Goal: Transaction & Acquisition: Purchase product/service

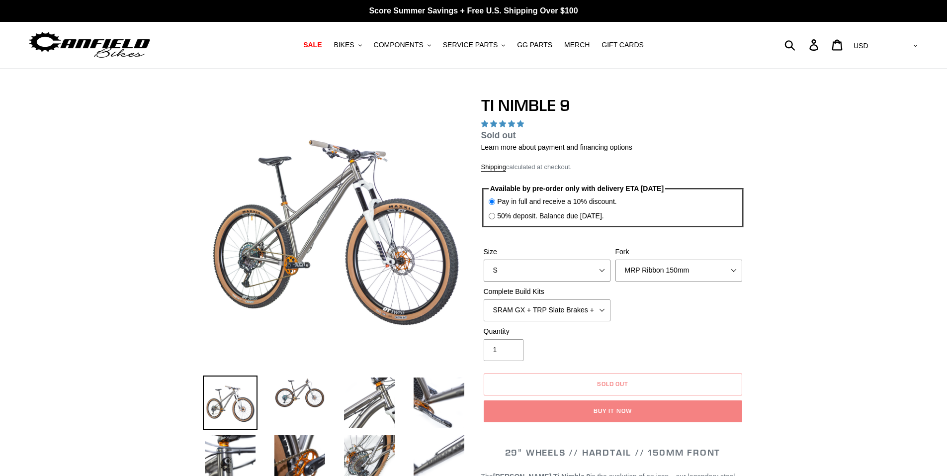
click at [563, 273] on select "S M L XL / XXL (Specify at checkout)" at bounding box center [547, 271] width 127 height 22
select select "highest-rating"
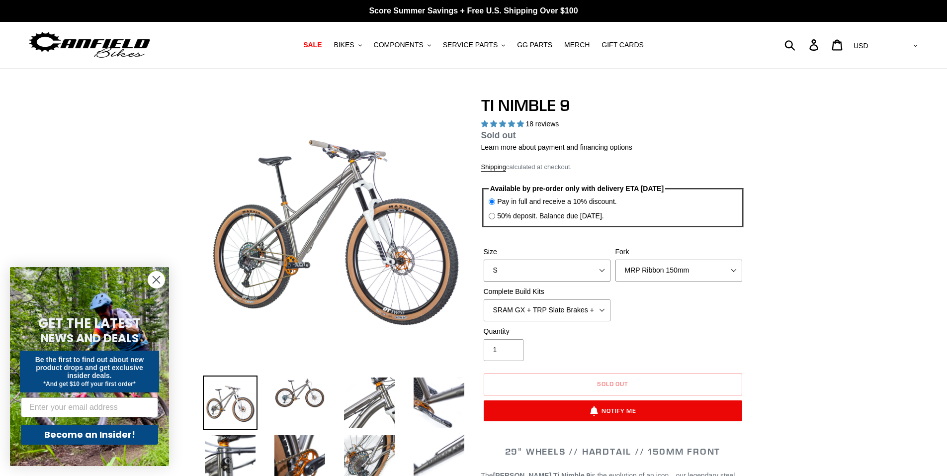
select select "M"
click at [484, 260] on select "S M L XL / XXL (Specify at checkout)" at bounding box center [547, 271] width 127 height 22
click at [667, 271] on select "MRP Ribbon 150mm RockShox Lyrik 150mm Fox Factory 36 150mm Cane Creek Helm 150m…" at bounding box center [679, 271] width 127 height 22
click at [616, 260] on select "MRP Ribbon 150mm RockShox Lyrik 150mm Fox Factory 36 150mm Cane Creek Helm 150m…" at bounding box center [679, 271] width 127 height 22
click at [661, 275] on select "MRP Ribbon 150mm RockShox Lyrik 150mm Fox Factory 36 150mm Cane Creek Helm 150m…" at bounding box center [679, 271] width 127 height 22
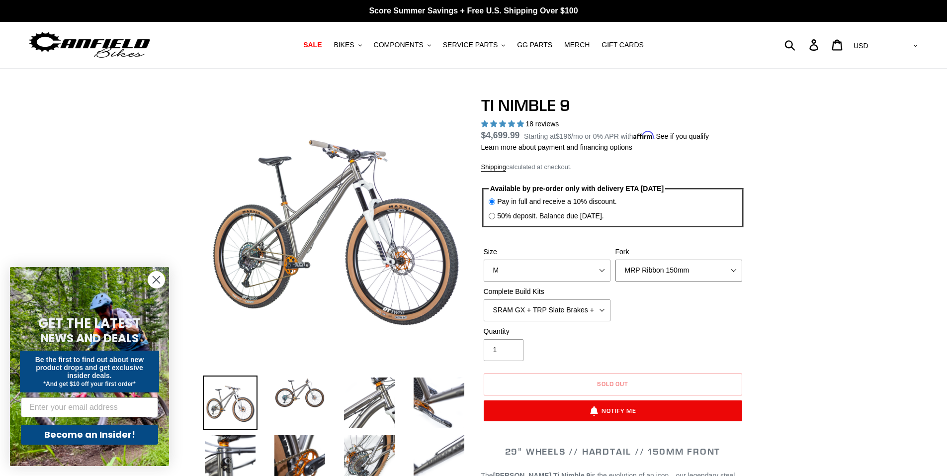
click at [616, 260] on select "MRP Ribbon 150mm RockShox Lyrik 150mm Fox Factory 36 150mm Cane Creek Helm 150m…" at bounding box center [679, 271] width 127 height 22
click at [651, 275] on select "MRP Ribbon 150mm RockShox Lyrik 150mm Fox Factory 36 150mm Cane Creek Helm 150m…" at bounding box center [679, 271] width 127 height 22
select select "RockShox Lyrik 150mm"
click at [616, 260] on select "MRP Ribbon 150mm RockShox Lyrik 150mm Fox Factory 36 150mm Cane Creek Helm 150m…" at bounding box center [679, 271] width 127 height 22
click at [596, 306] on select "SRAM GX + TRP Slate Brakes + Rotors + e13 LG-1 Wheels SHIMANO XT + SHIMANO brak…" at bounding box center [547, 310] width 127 height 22
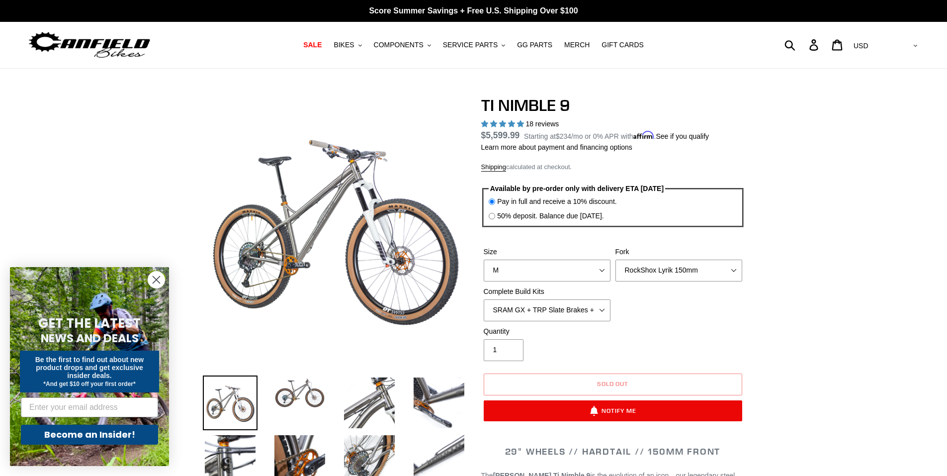
click at [354, 47] on span "BIKES" at bounding box center [344, 45] width 20 height 8
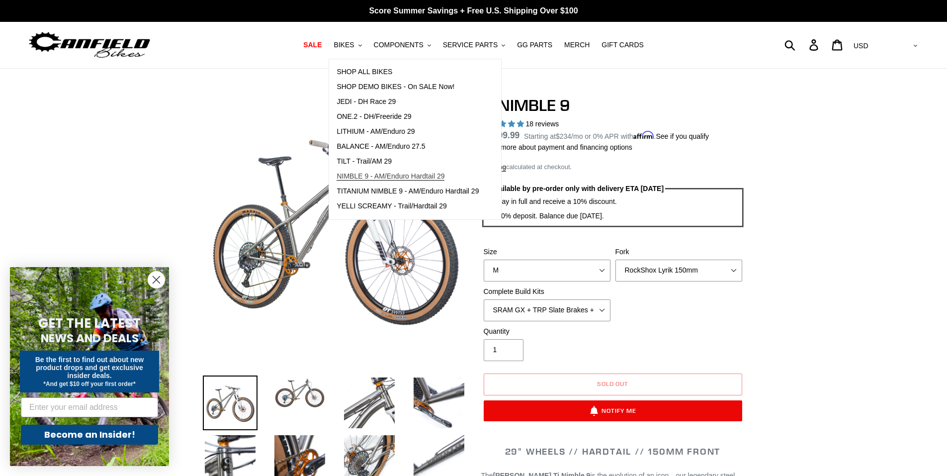
click at [389, 177] on span "NIMBLE 9 - AM/Enduro Hardtail 29" at bounding box center [391, 176] width 108 height 8
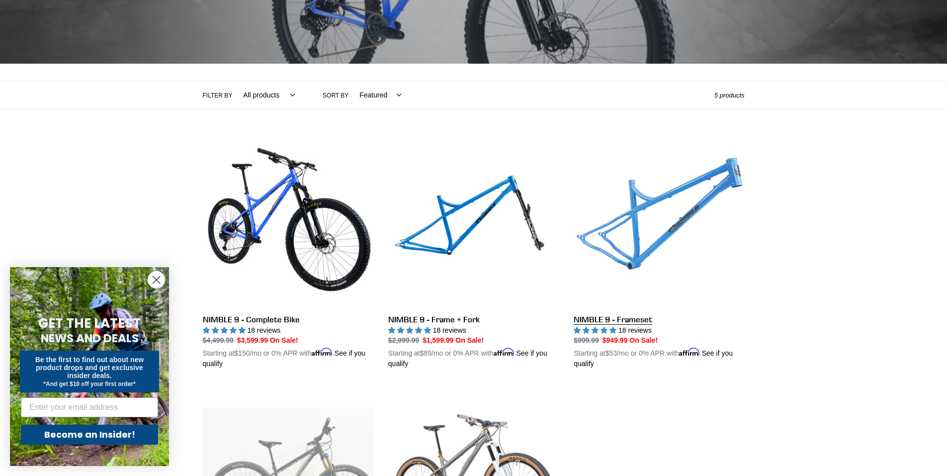
scroll to position [149, 0]
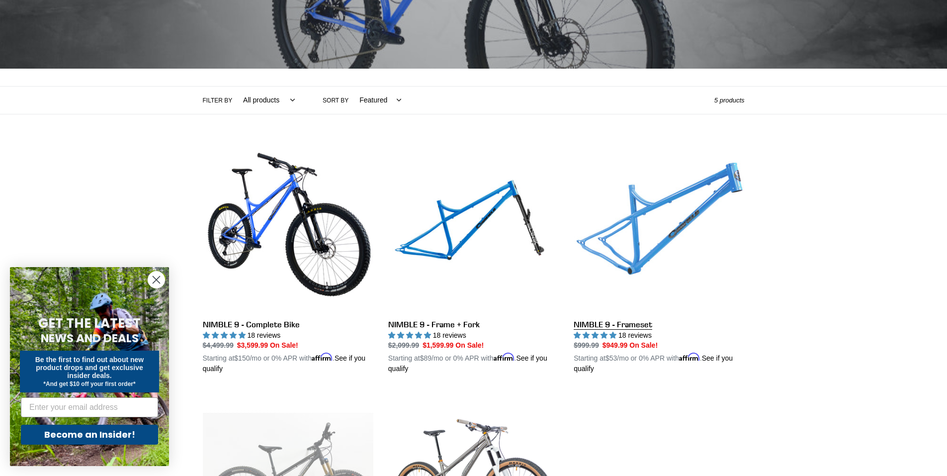
click at [650, 234] on link "NIMBLE 9 - Frameset" at bounding box center [659, 258] width 171 height 233
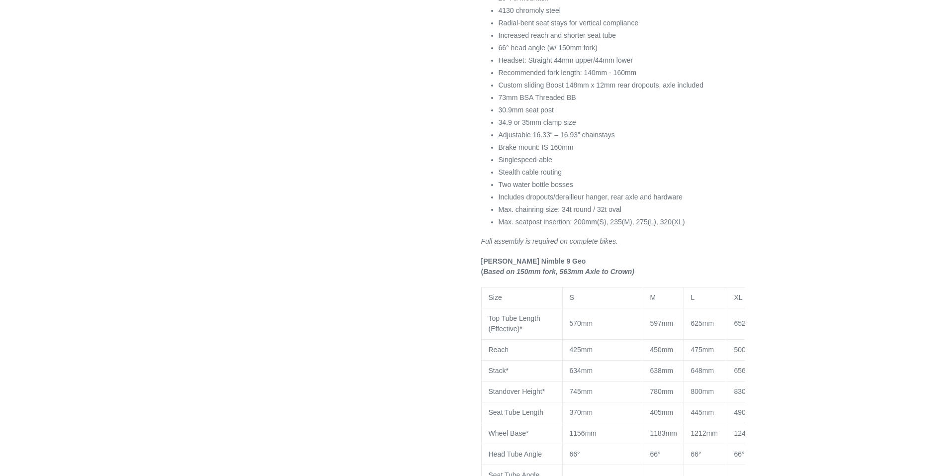
select select "highest-rating"
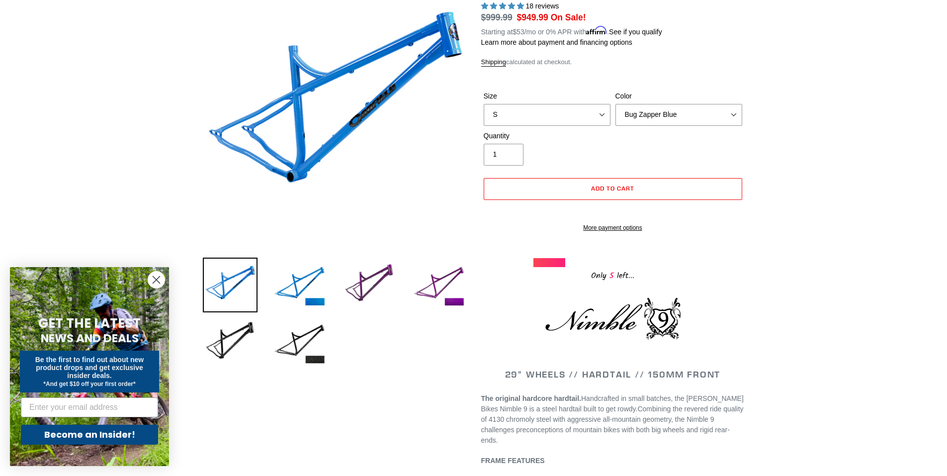
scroll to position [99, 0]
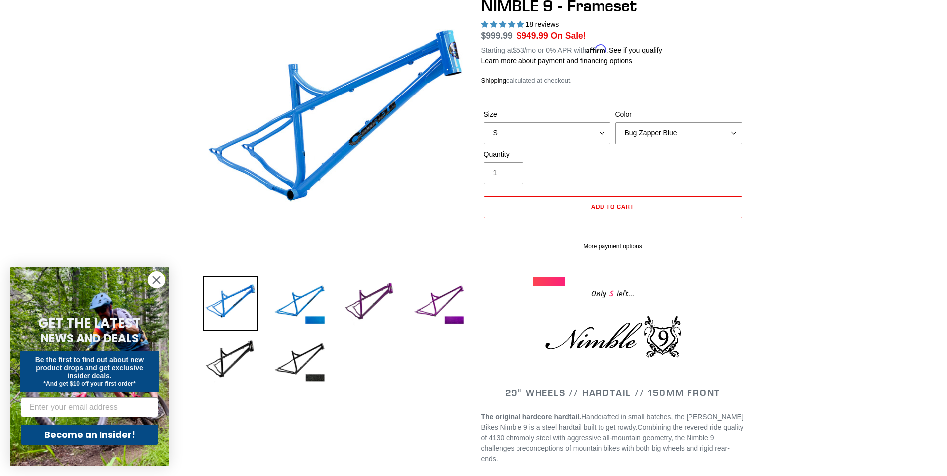
click at [158, 282] on circle "Close dialog" at bounding box center [156, 279] width 16 height 16
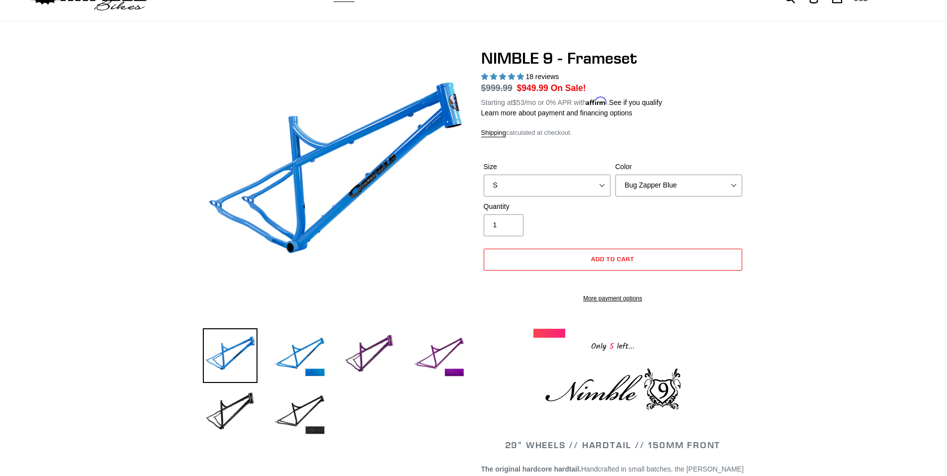
scroll to position [0, 0]
